Goal: Transaction & Acquisition: Book appointment/travel/reservation

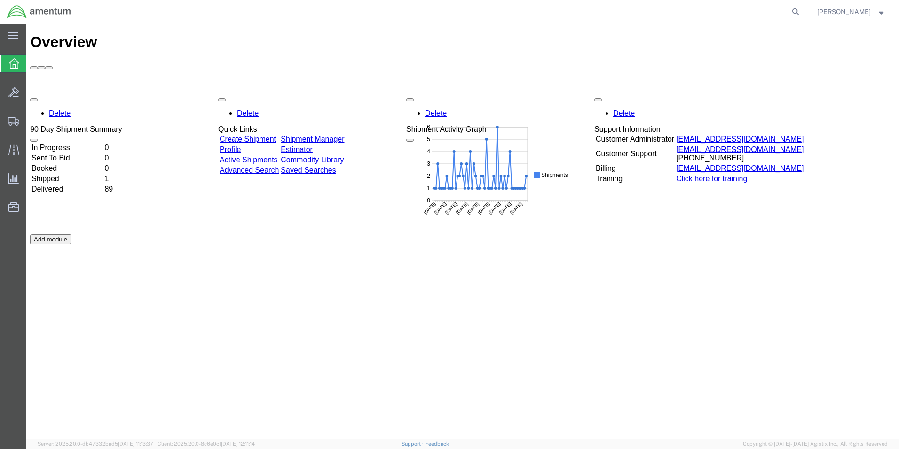
click at [79, 143] on td "In Progress" at bounding box center [67, 147] width 72 height 9
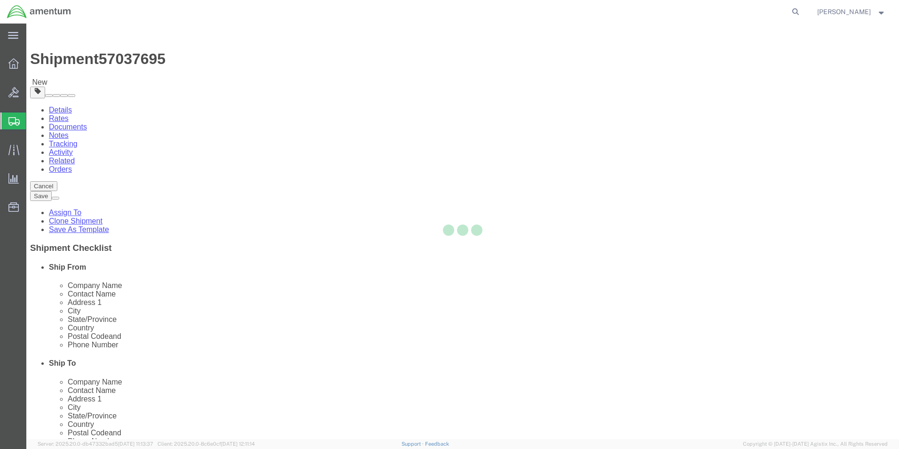
select select "42656"
select select
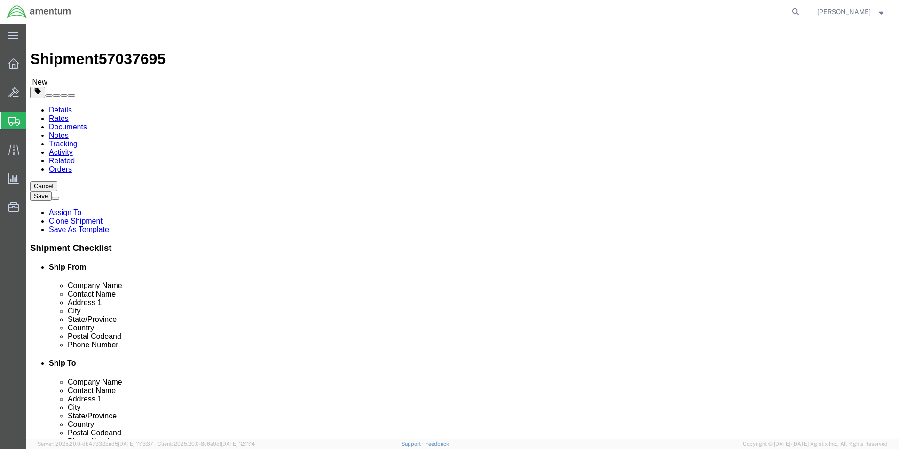
click input "text"
paste input "[PHONE_NUMBER]"
type input "[PHONE_NUMBER]"
click div "ADDITIONAL INFORMATION"
click input "text"
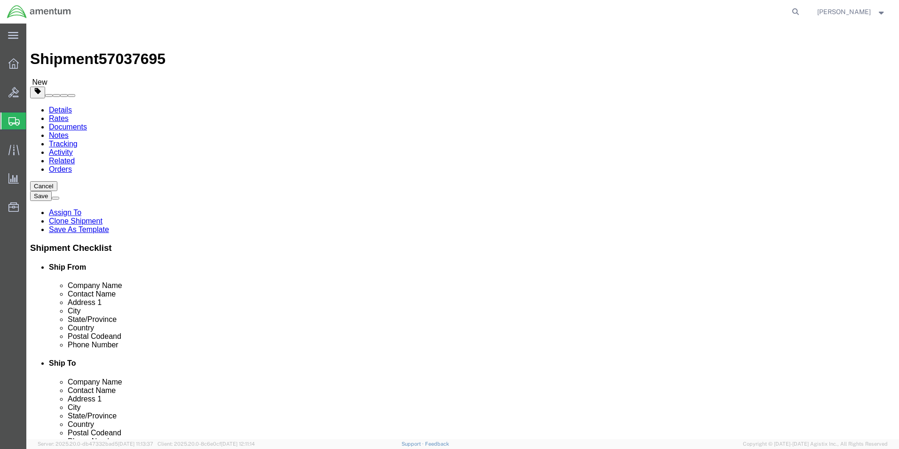
paste input "TAPD Repair Team"
type input "TAPD Repair Team"
drag, startPoint x: 596, startPoint y: 211, endPoint x: 464, endPoint y: 215, distance: 132.7
click div "ATTN: REPAIR TEAM, [PERSON_NAME]"
select select
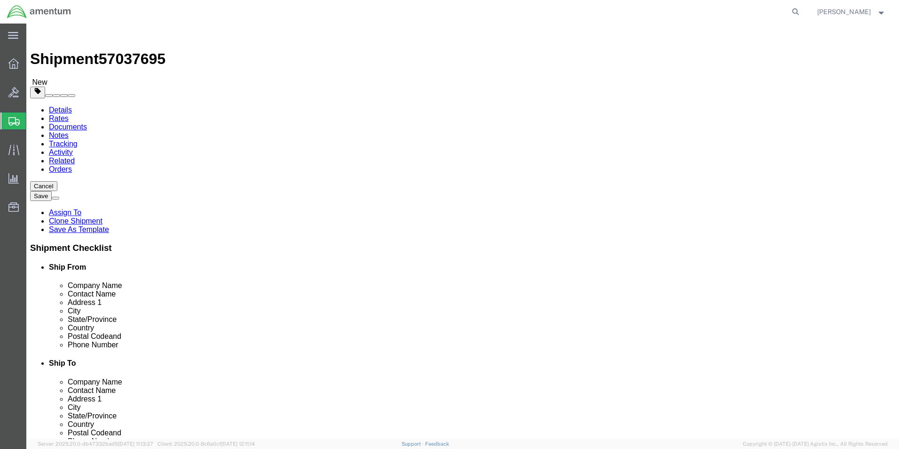
drag, startPoint x: 548, startPoint y: 230, endPoint x: 453, endPoint y: 239, distance: 95.0
click div "Location My Profile Location [PHONE_NUMBER] [PHONE_NUMBER] [PHONE_NUMBER] [PHON…"
type input "DOCK R5"
click input "text"
paste input "[STREET_ADDRESS],"
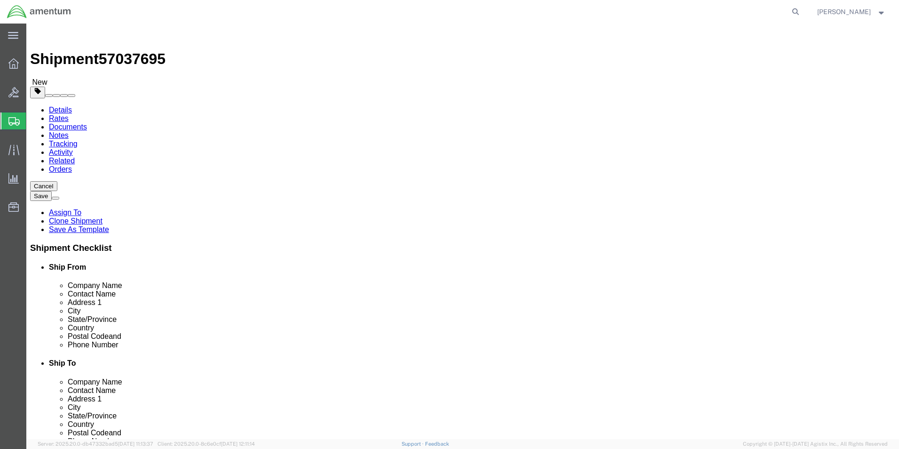
type input "[STREET_ADDRESS],"
select select
click input "TAPD Repair Team"
type input "ATTN: TAPD Repair Team"
click link "Package Information"
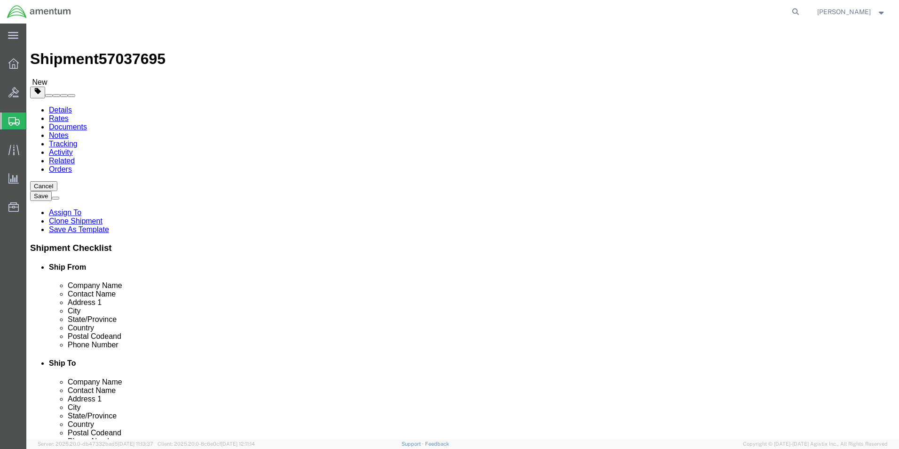
click button "Rate Shipment"
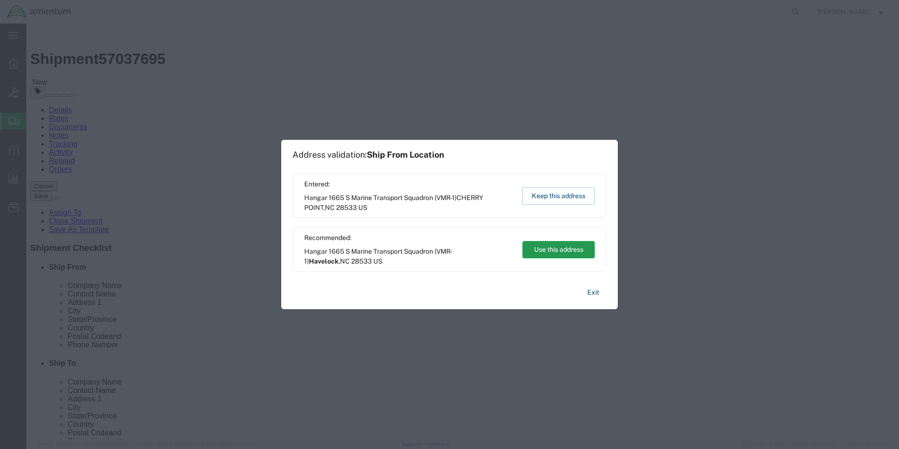
click at [570, 247] on button "Use this address" at bounding box center [558, 249] width 72 height 17
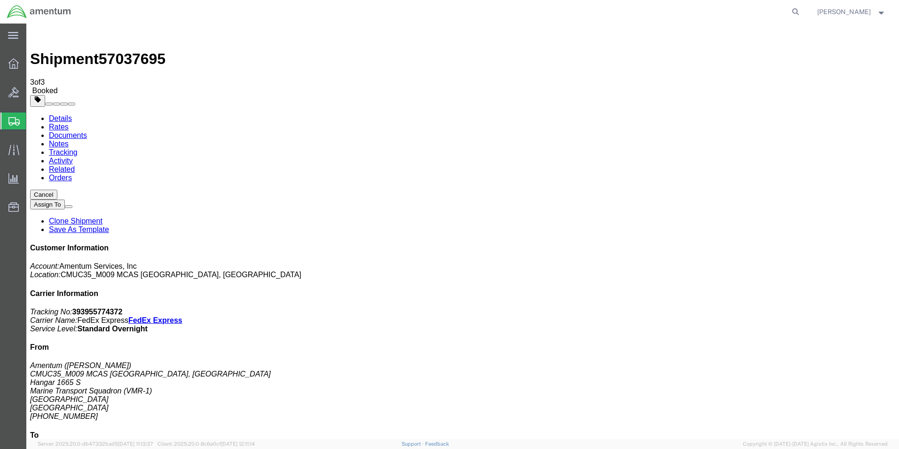
click at [15, 62] on icon at bounding box center [13, 63] width 10 height 10
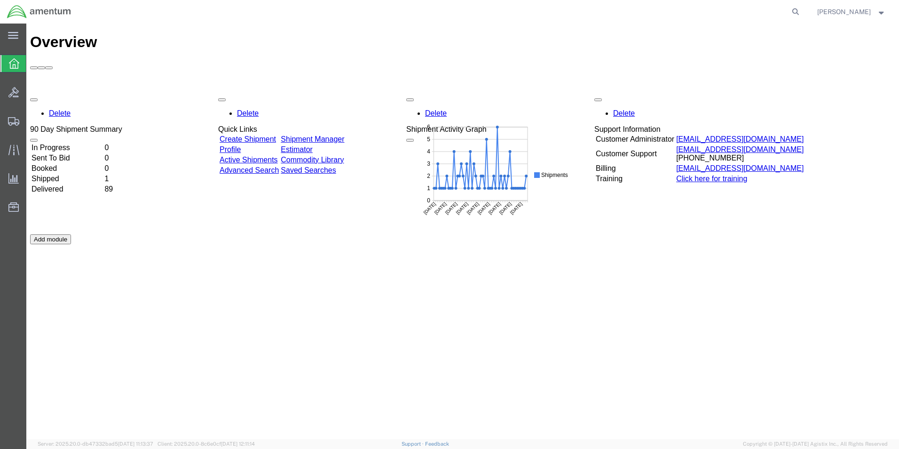
click at [79, 143] on td "In Progress" at bounding box center [67, 147] width 72 height 9
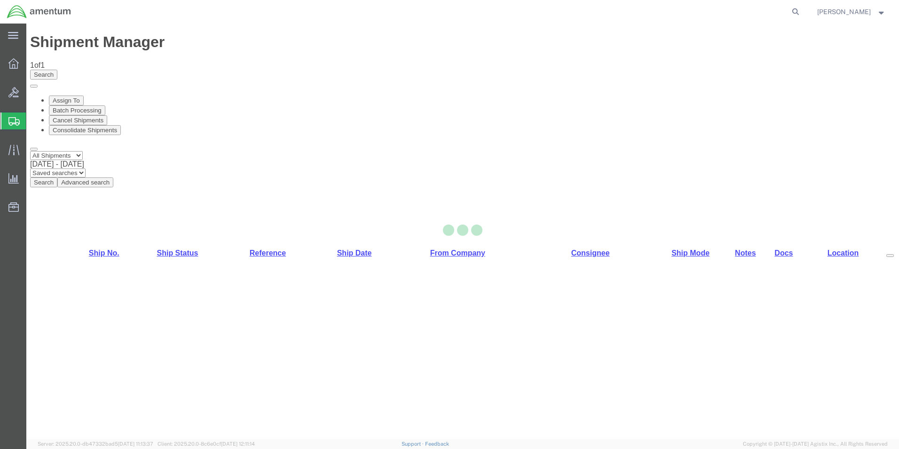
select select "42656"
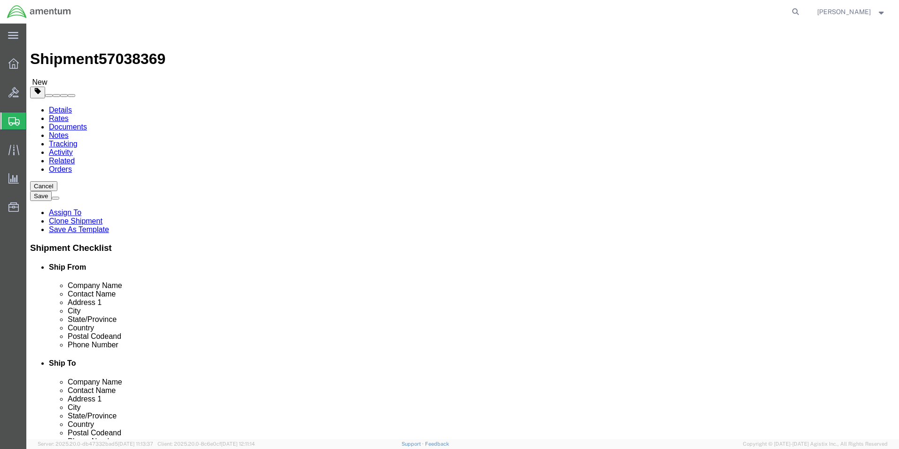
drag, startPoint x: 490, startPoint y: 227, endPoint x: 460, endPoint y: 226, distance: 30.6
click div ","
click icon
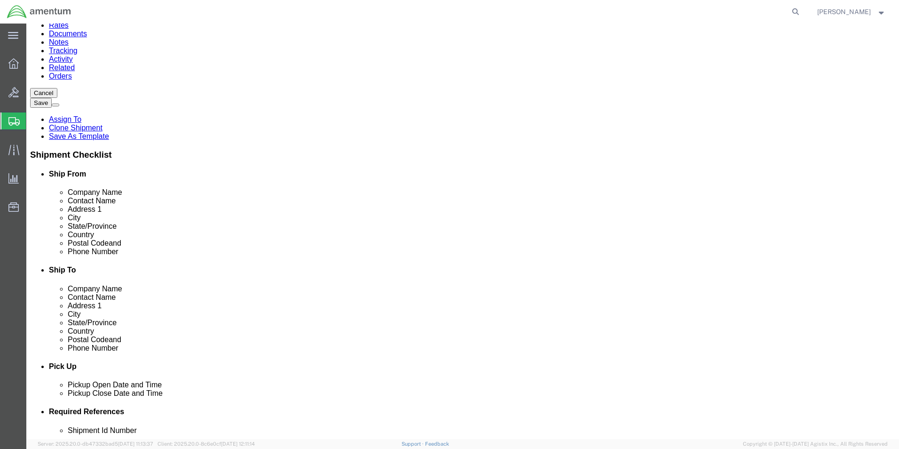
scroll to position [126, 0]
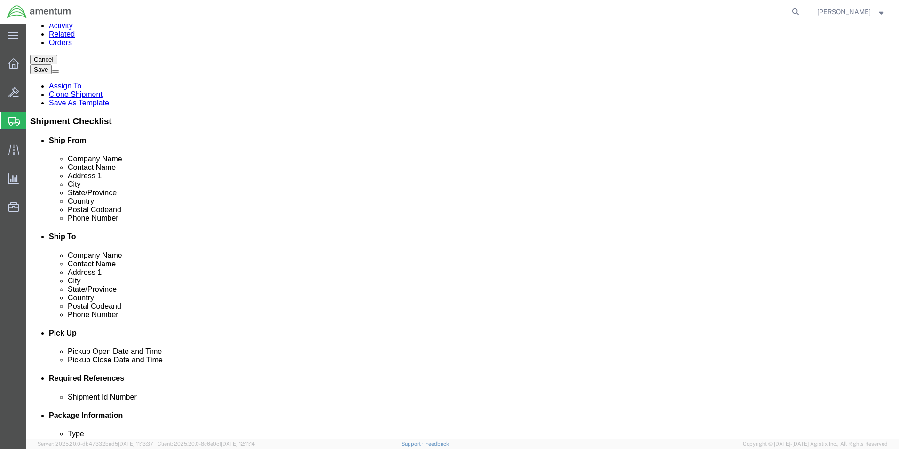
click button "Rate Shipment"
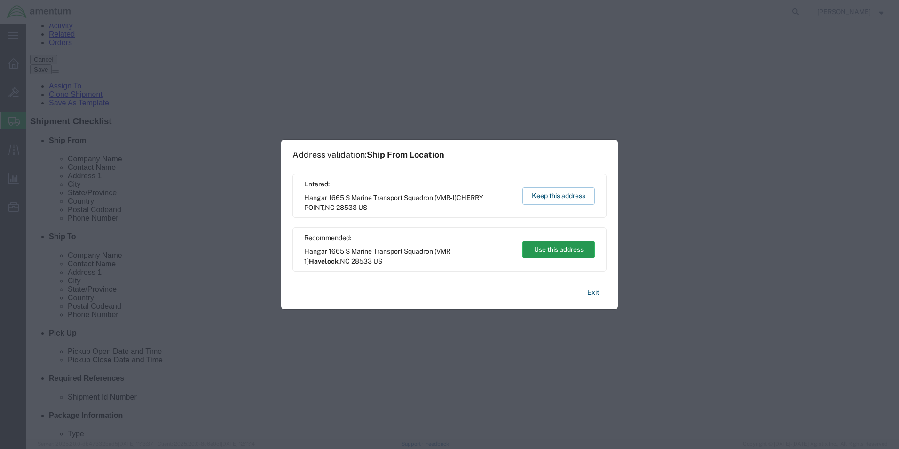
click at [552, 245] on button "Use this address" at bounding box center [558, 249] width 72 height 17
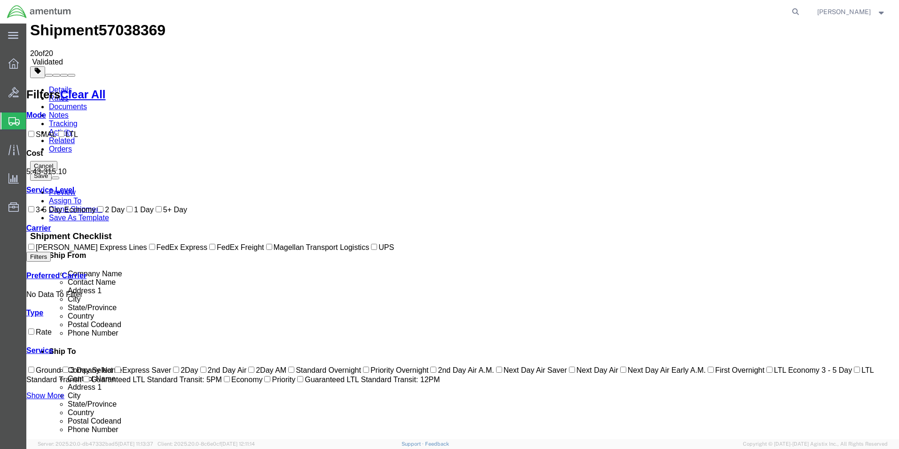
scroll to position [0, 0]
